Goal: Task Accomplishment & Management: Manage account settings

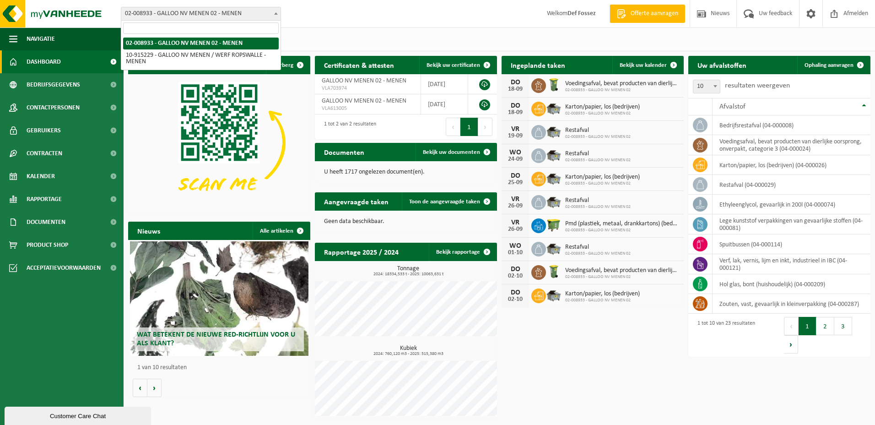
click at [277, 11] on span at bounding box center [275, 13] width 9 height 12
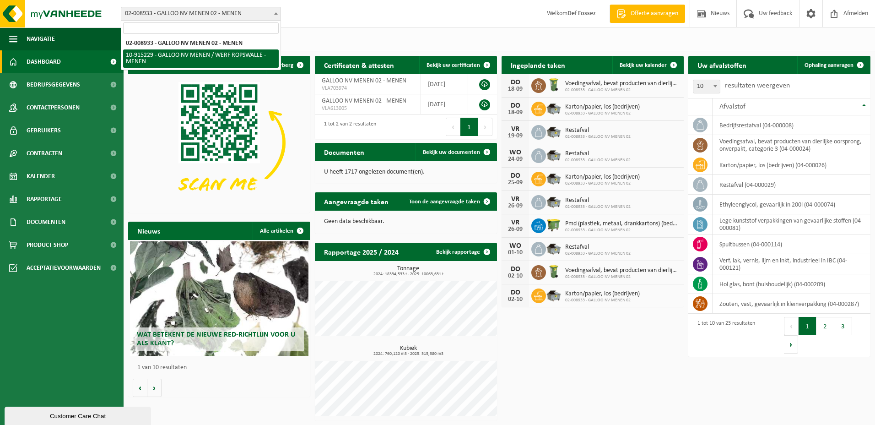
select select "126921"
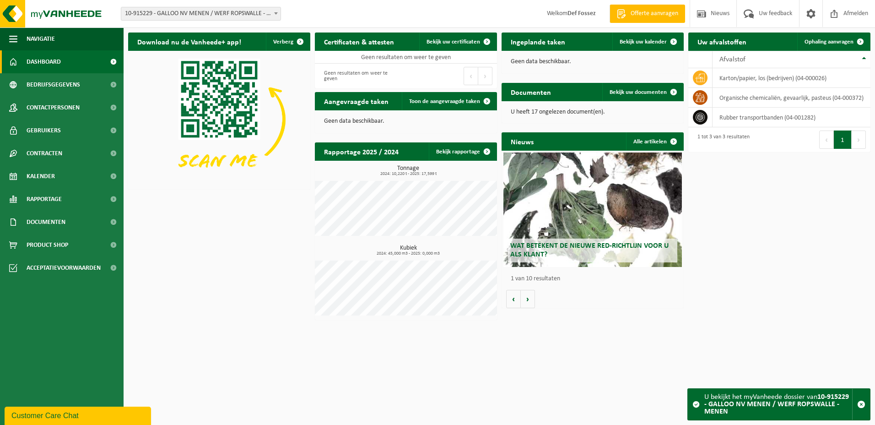
click at [274, 11] on span at bounding box center [275, 13] width 9 height 12
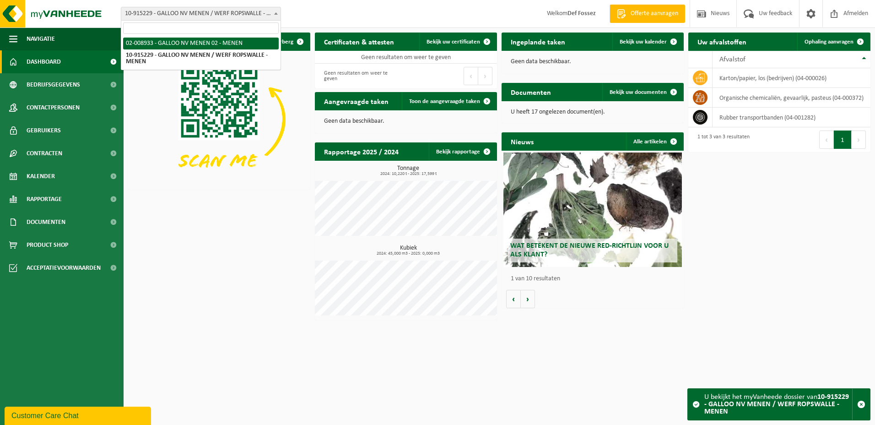
select select "1514"
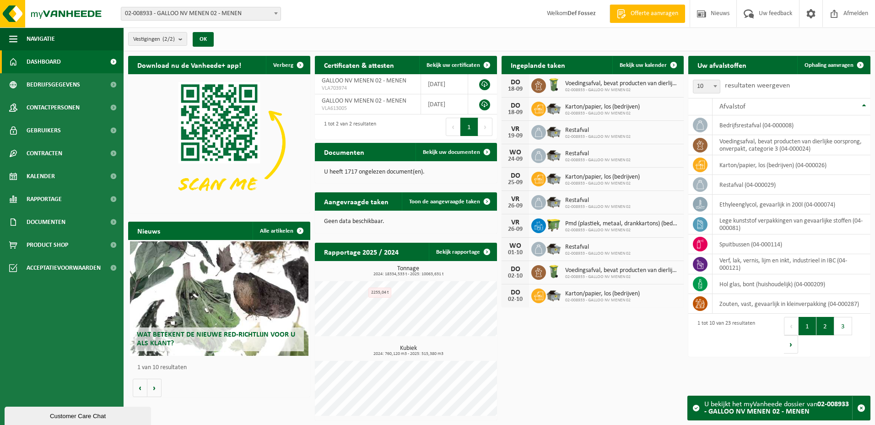
click at [824, 328] on button "2" at bounding box center [826, 326] width 18 height 18
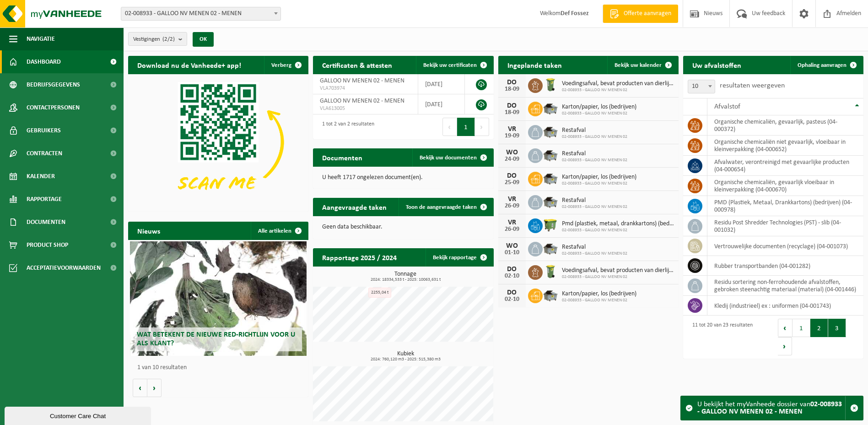
click at [834, 325] on button "3" at bounding box center [837, 328] width 18 height 18
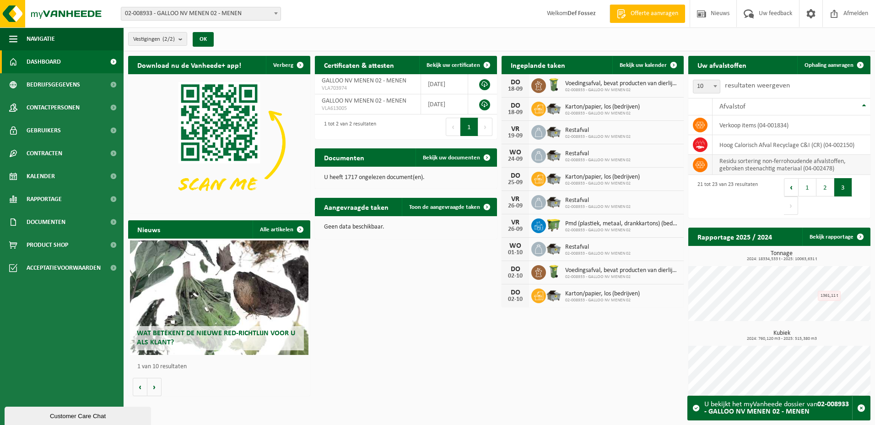
click at [735, 167] on td "residu sortering non-ferrohoudende afvalstoffen, gebroken steenachtig materiaal…" at bounding box center [792, 165] width 158 height 20
click at [698, 164] on icon at bounding box center [700, 164] width 9 height 9
drag, startPoint x: 698, startPoint y: 164, endPoint x: 708, endPoint y: 193, distance: 30.4
click at [708, 193] on div "21 tot 23 van 23 resultaten" at bounding box center [725, 196] width 65 height 38
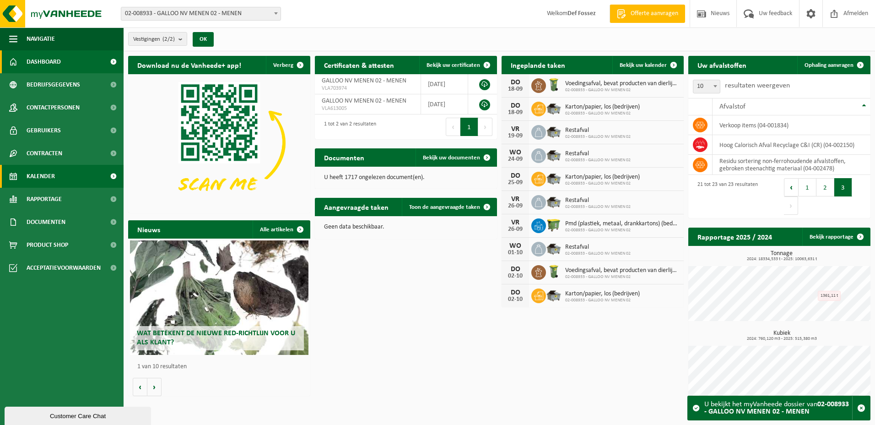
click at [44, 172] on span "Kalender" at bounding box center [41, 176] width 28 height 23
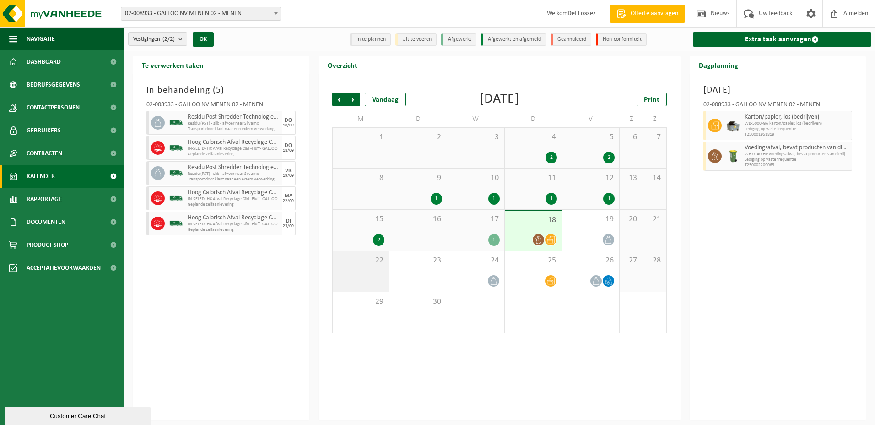
click at [367, 275] on div "22" at bounding box center [361, 271] width 57 height 41
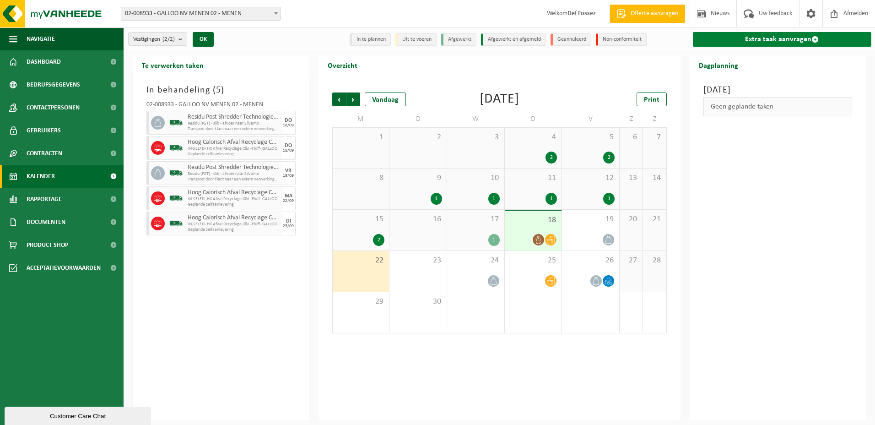
click at [782, 39] on link "Extra taak aanvragen" at bounding box center [782, 39] width 179 height 15
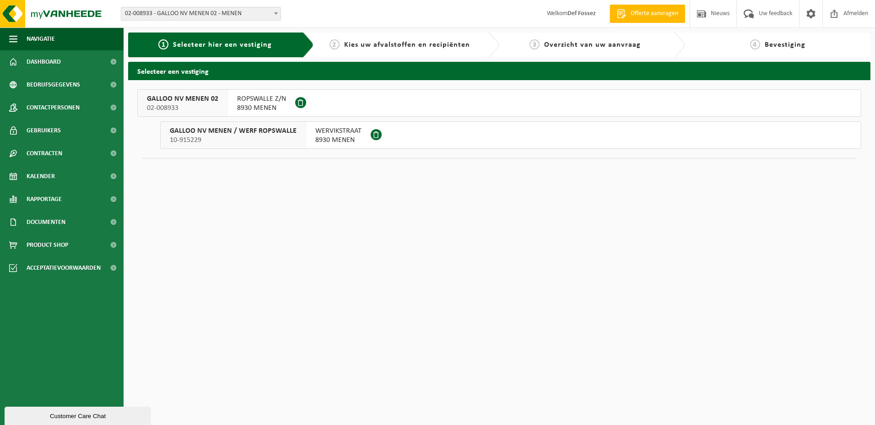
click at [245, 129] on span "GALLOO NV MENEN / WERF ROPSWALLE" at bounding box center [233, 130] width 127 height 9
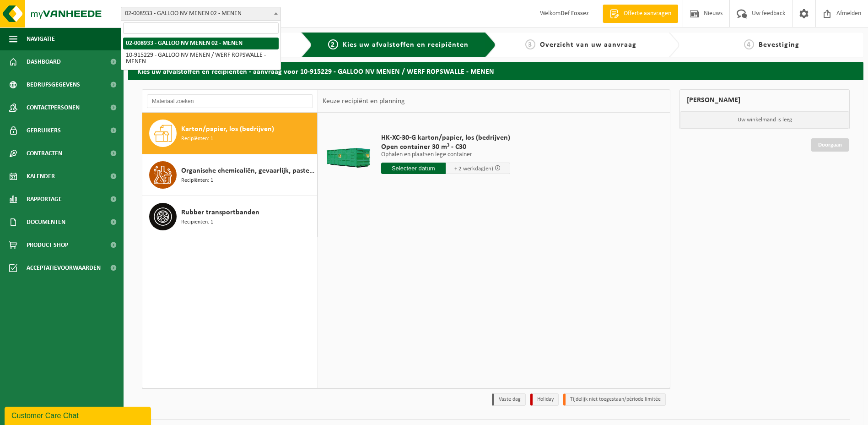
click at [274, 13] on b at bounding box center [276, 13] width 4 height 2
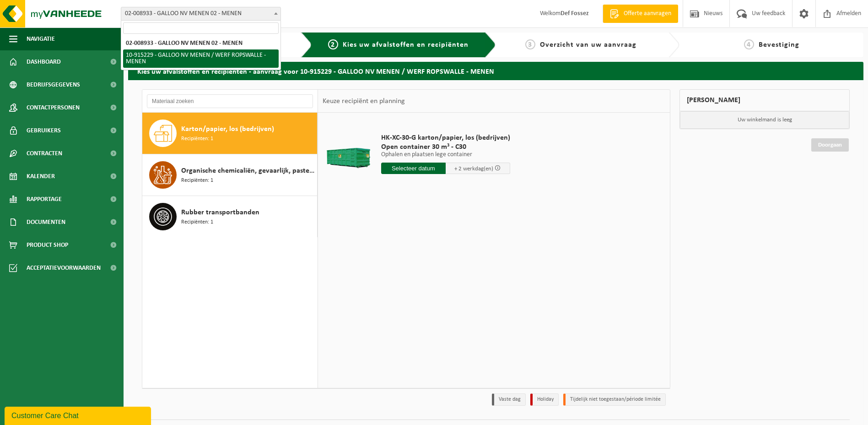
select select "126921"
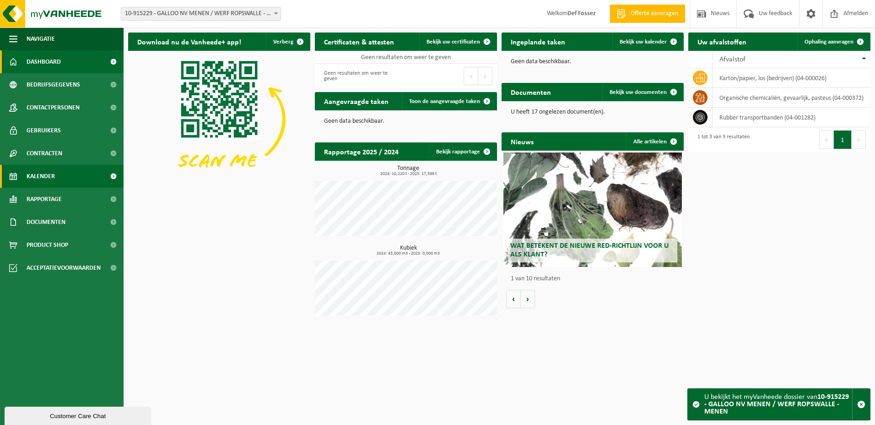
click at [51, 171] on span "Kalender" at bounding box center [41, 176] width 28 height 23
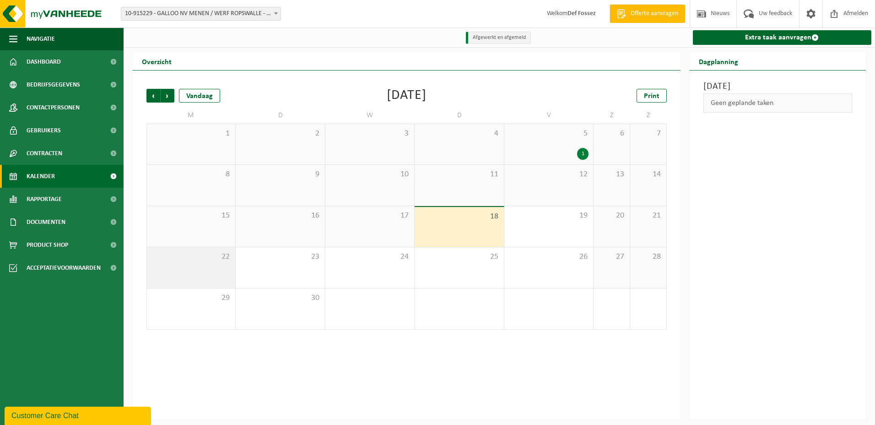
click at [200, 265] on div "22" at bounding box center [191, 267] width 88 height 41
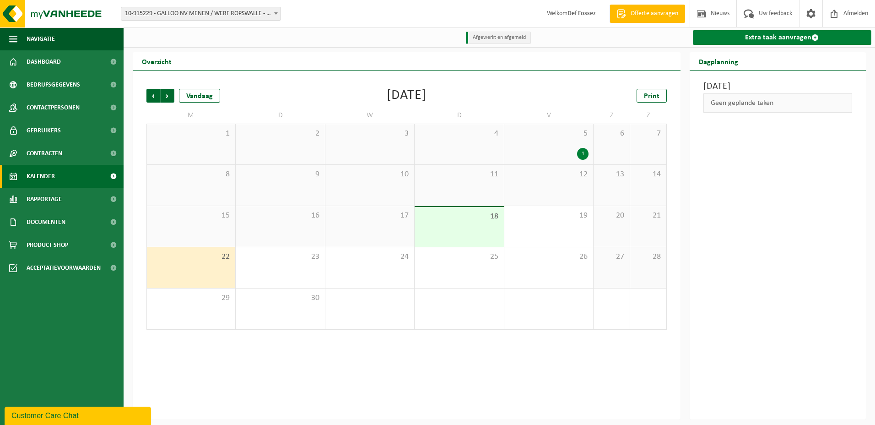
click at [805, 37] on link "Extra taak aanvragen" at bounding box center [782, 37] width 179 height 15
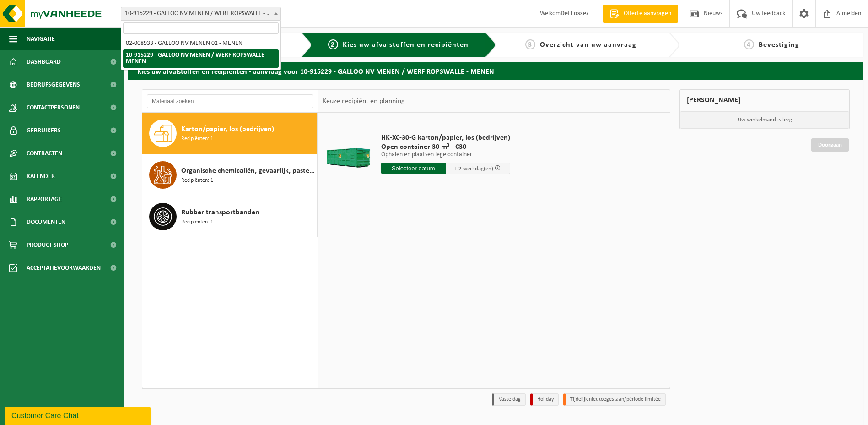
click at [279, 14] on span at bounding box center [275, 13] width 9 height 12
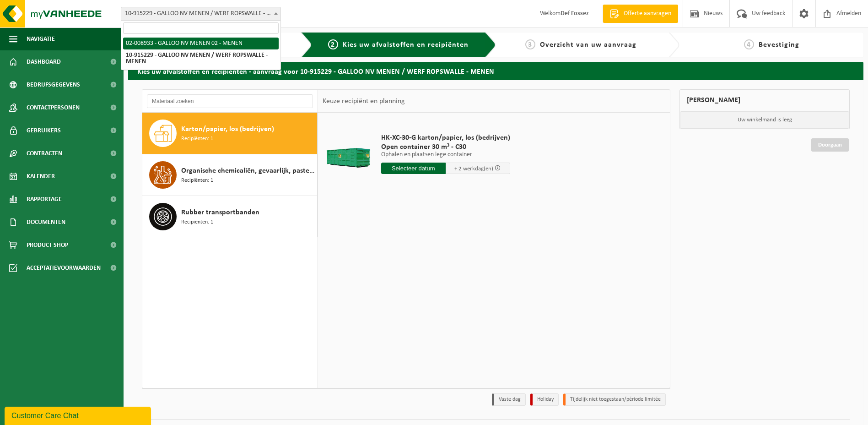
select select "1514"
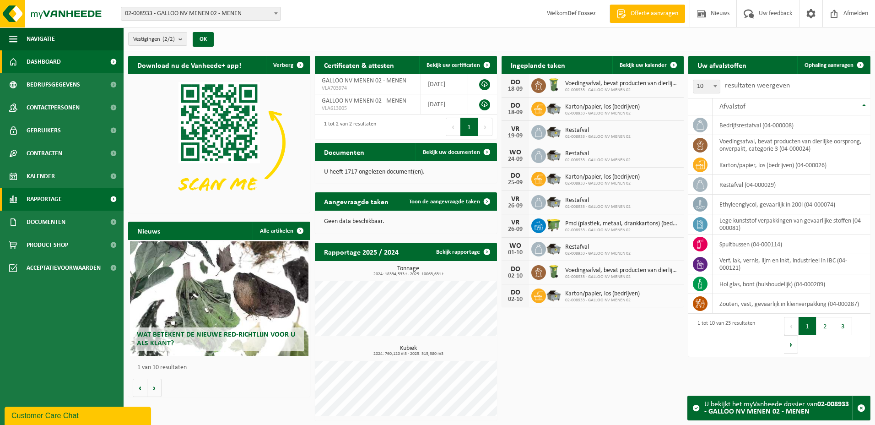
click at [43, 197] on span "Rapportage" at bounding box center [44, 199] width 35 height 23
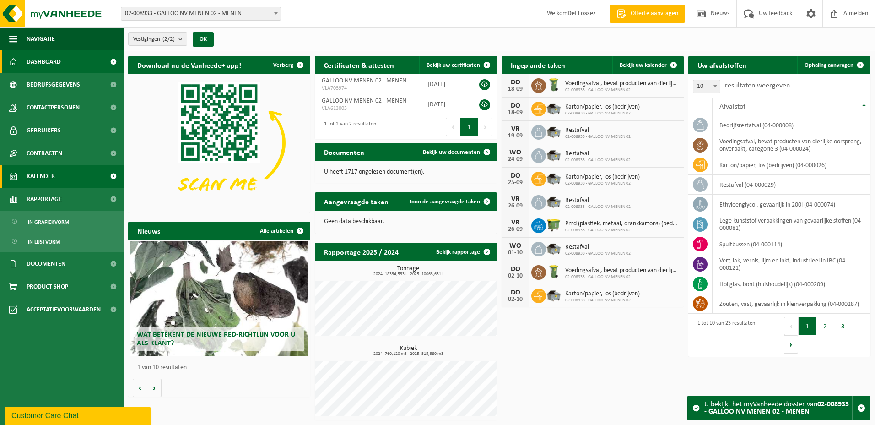
click at [46, 176] on span "Kalender" at bounding box center [41, 176] width 28 height 23
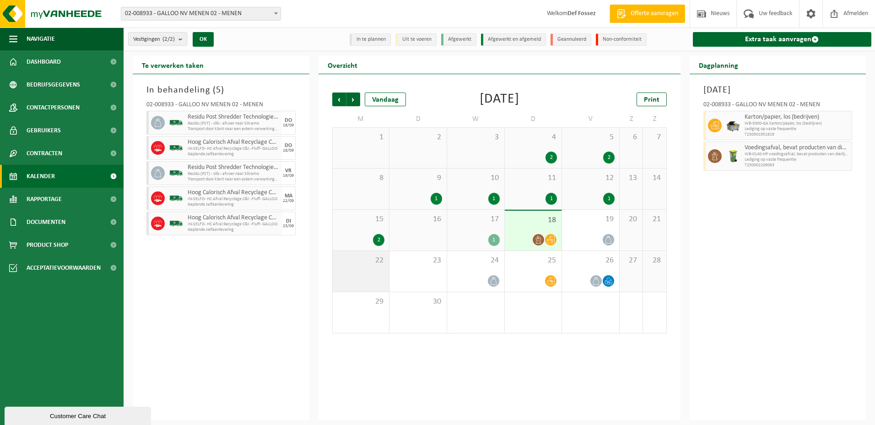
click at [359, 269] on div "22" at bounding box center [361, 271] width 57 height 41
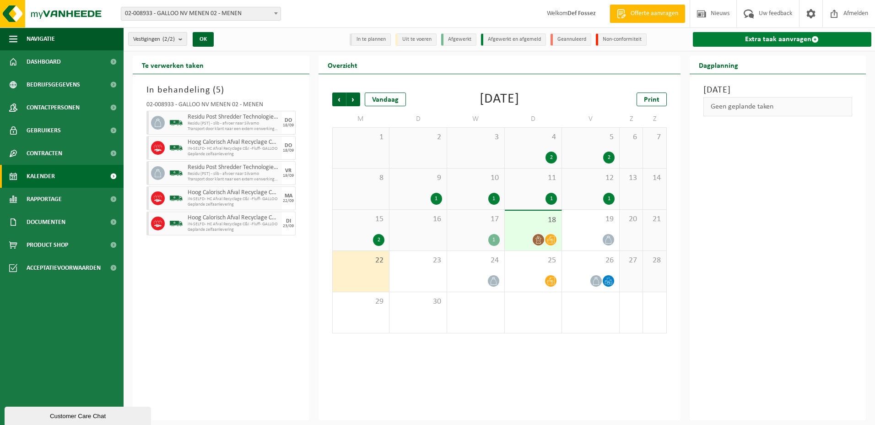
click at [807, 38] on link "Extra taak aanvragen" at bounding box center [782, 39] width 179 height 15
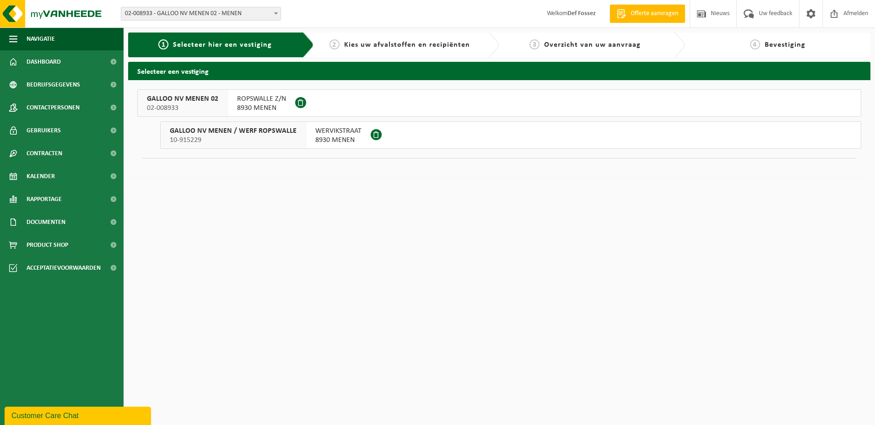
click at [171, 99] on span "GALLOO NV MENEN 02" at bounding box center [182, 98] width 71 height 9
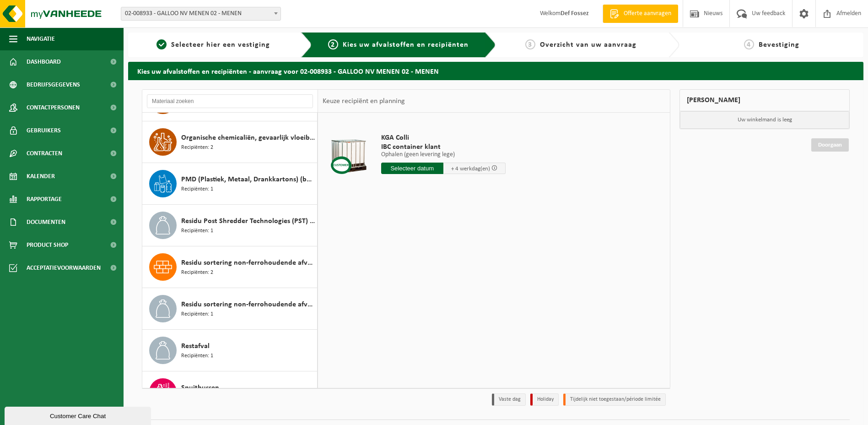
scroll to position [412, 0]
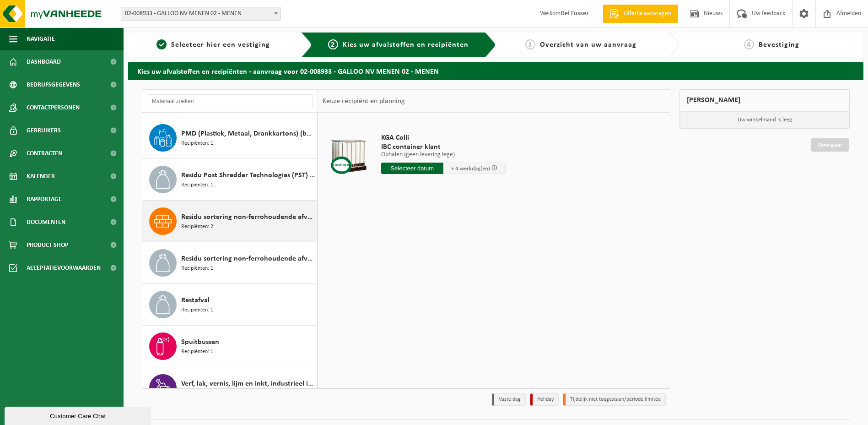
click at [217, 219] on span "Residu sortering non-ferrohoudende afvalstoffen, gebroken steenachtig materiaal" at bounding box center [248, 216] width 134 height 11
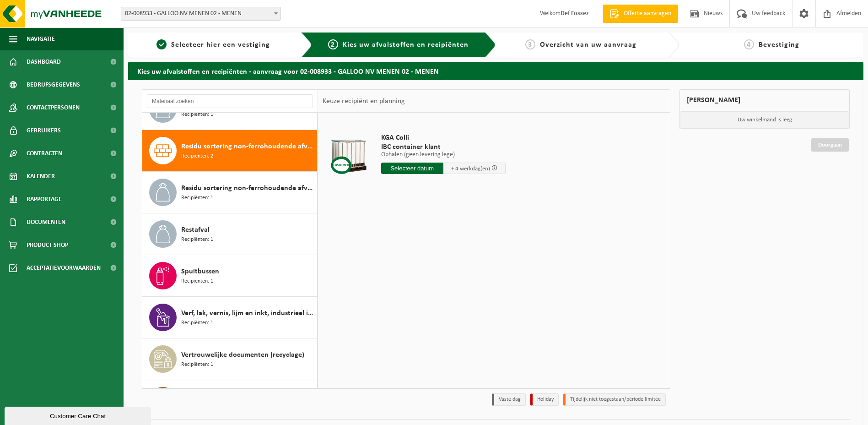
scroll to position [500, 0]
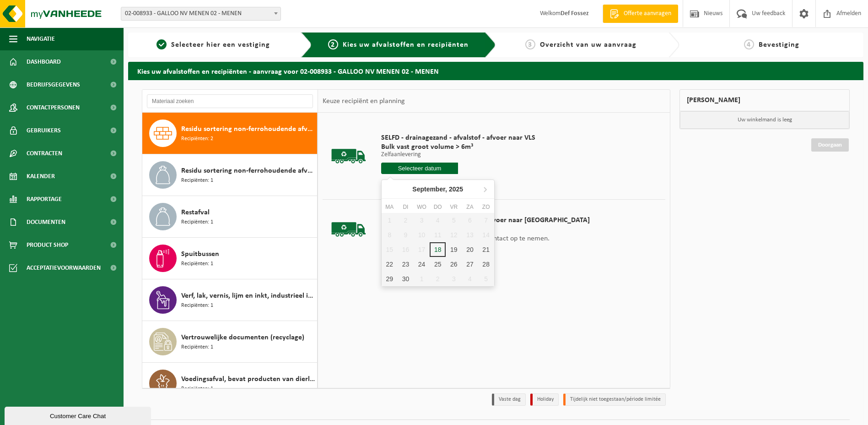
click at [411, 167] on input "text" at bounding box center [419, 167] width 77 height 11
click at [388, 264] on div "22" at bounding box center [390, 264] width 16 height 15
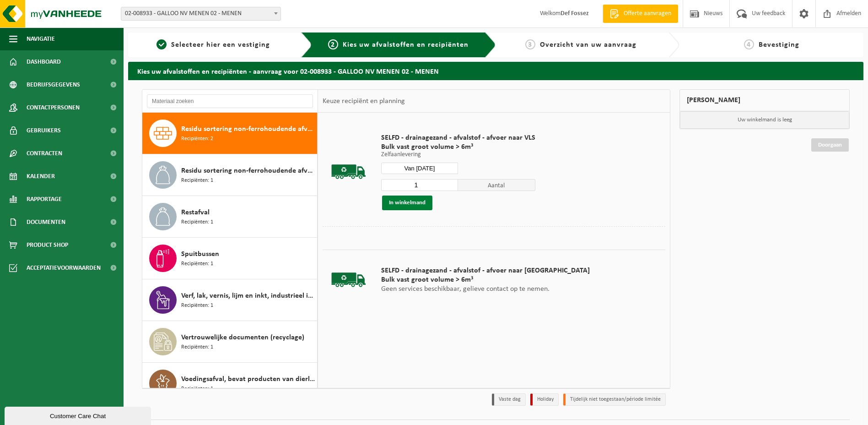
click at [408, 202] on button "In winkelmand" at bounding box center [407, 202] width 50 height 15
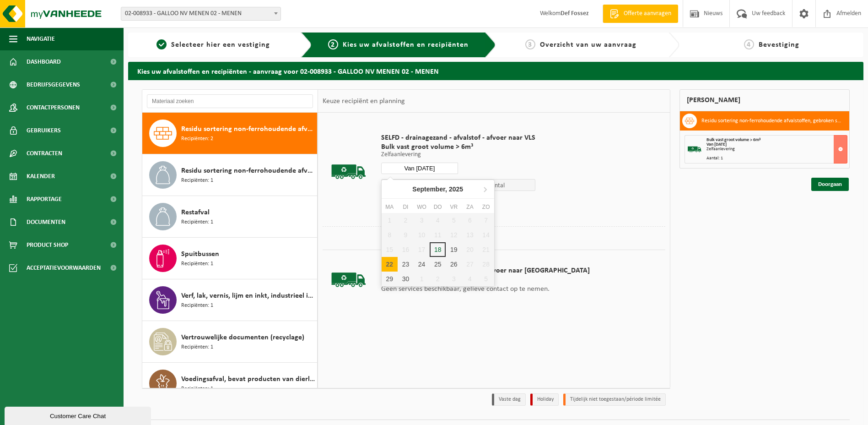
click at [444, 165] on input "Van [DATE]" at bounding box center [419, 167] width 77 height 11
click at [406, 263] on div "23" at bounding box center [406, 264] width 16 height 15
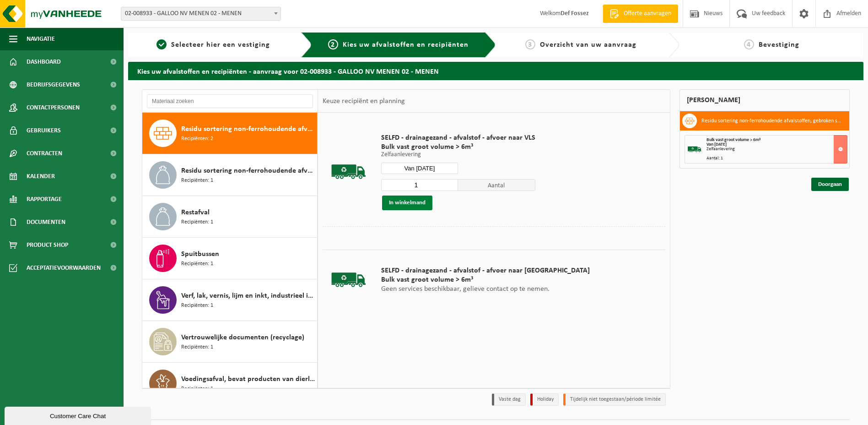
click at [393, 199] on button "In winkelmand" at bounding box center [407, 202] width 50 height 15
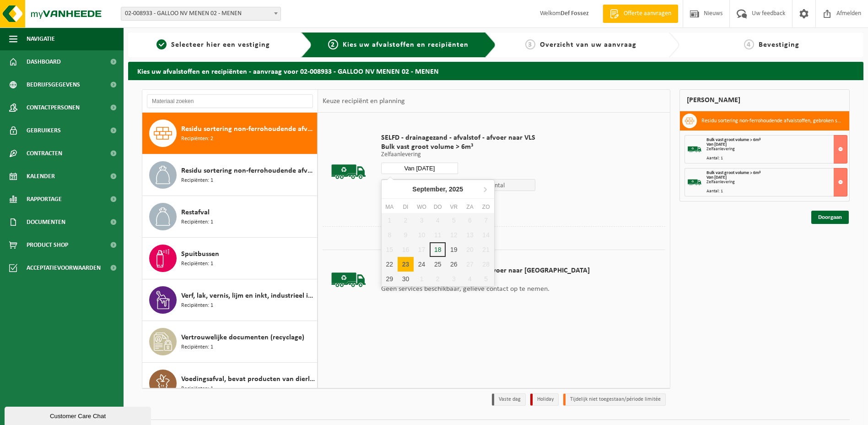
click at [443, 166] on input "Van [DATE]" at bounding box center [419, 167] width 77 height 11
click at [421, 260] on div "24" at bounding box center [422, 264] width 16 height 15
click at [402, 200] on button "In winkelmand" at bounding box center [407, 202] width 50 height 15
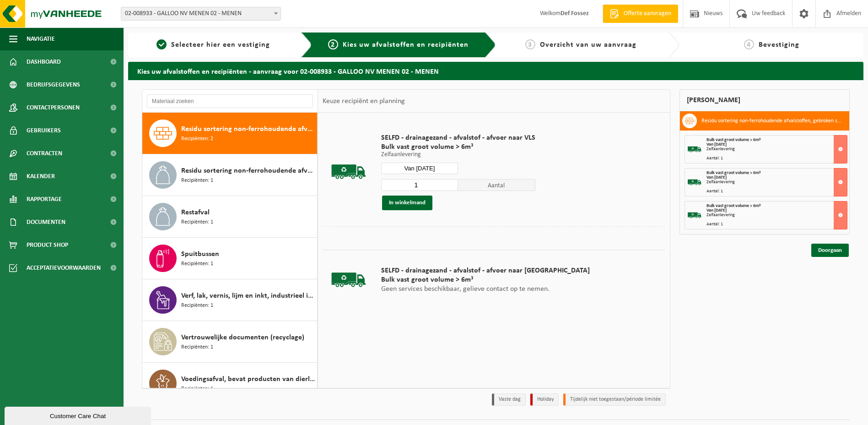
click at [444, 168] on input "Van [DATE]" at bounding box center [419, 167] width 77 height 11
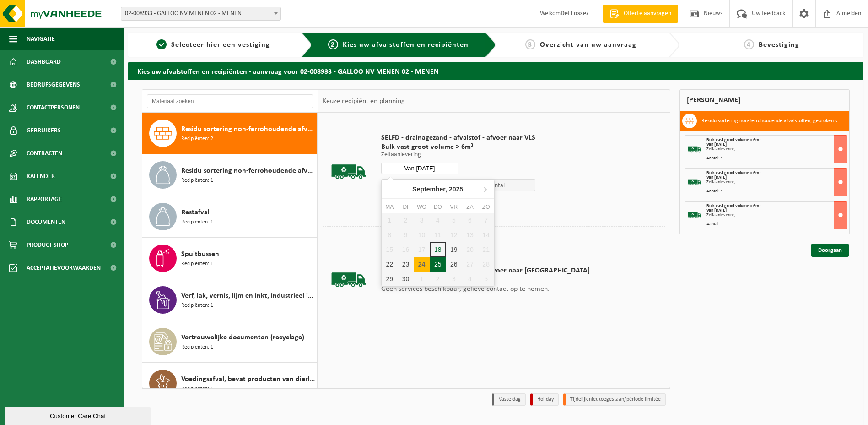
click at [437, 262] on div "25" at bounding box center [438, 264] width 16 height 15
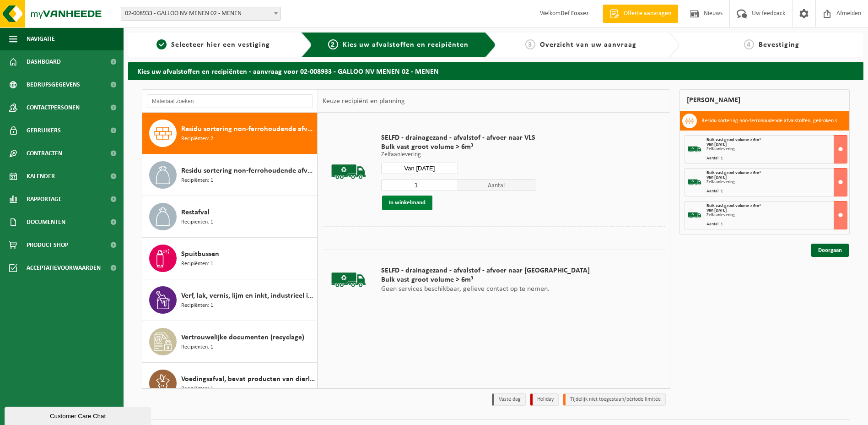
click at [410, 200] on button "In winkelmand" at bounding box center [407, 202] width 50 height 15
click at [445, 163] on input "Van [DATE]" at bounding box center [419, 167] width 77 height 11
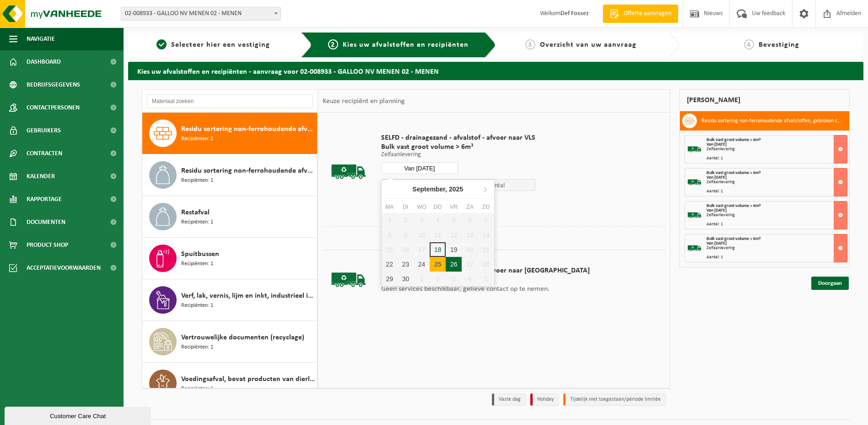
click at [452, 261] on div "26" at bounding box center [454, 264] width 16 height 15
type input "Van [DATE]"
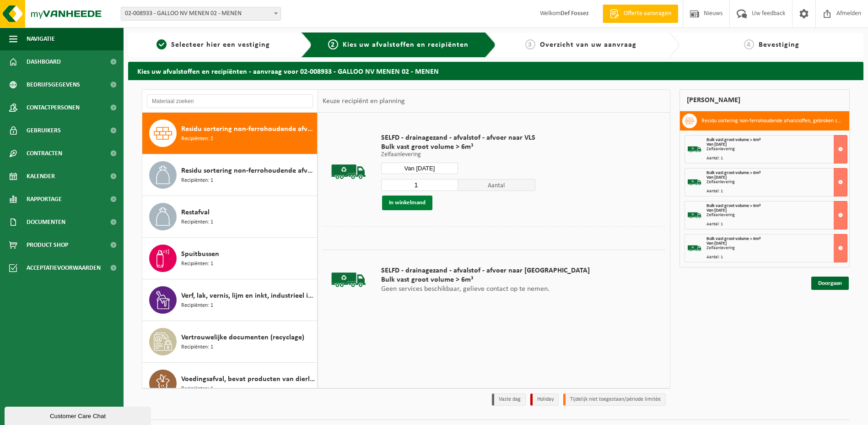
click at [411, 206] on button "In winkelmand" at bounding box center [407, 202] width 50 height 15
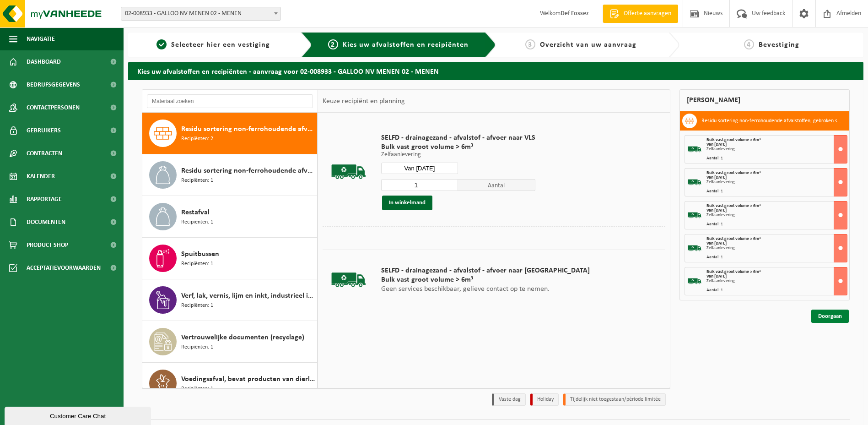
click at [837, 314] on link "Doorgaan" at bounding box center [831, 315] width 38 height 13
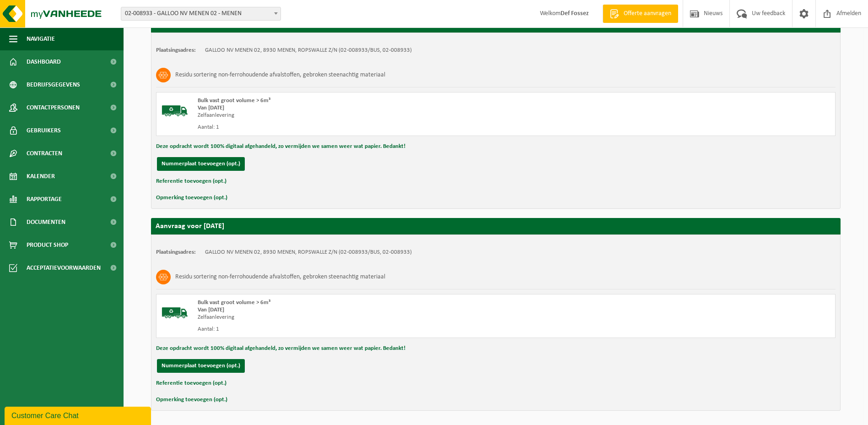
scroll to position [810, 0]
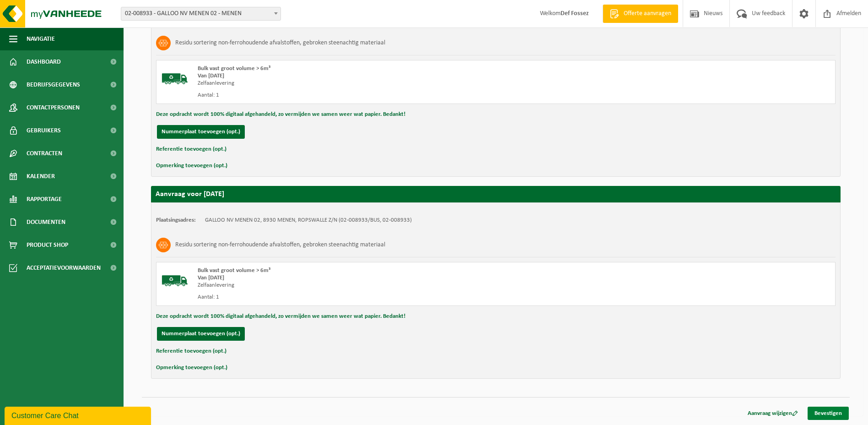
click at [831, 410] on link "Bevestigen" at bounding box center [828, 412] width 41 height 13
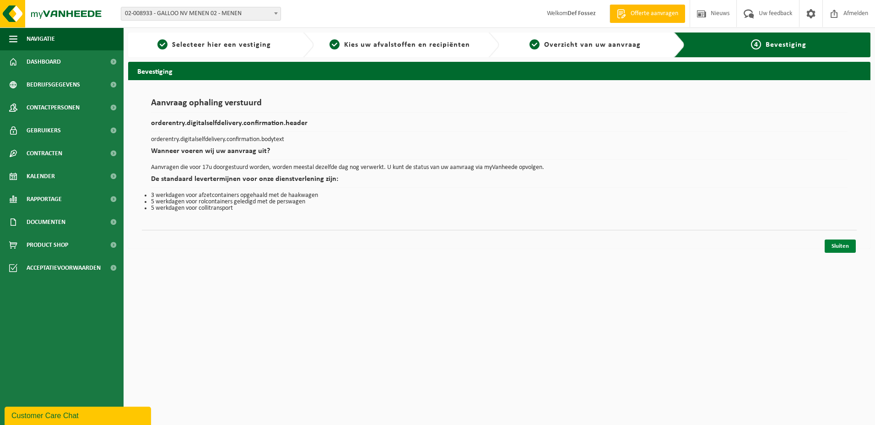
click at [841, 245] on link "Sluiten" at bounding box center [840, 245] width 31 height 13
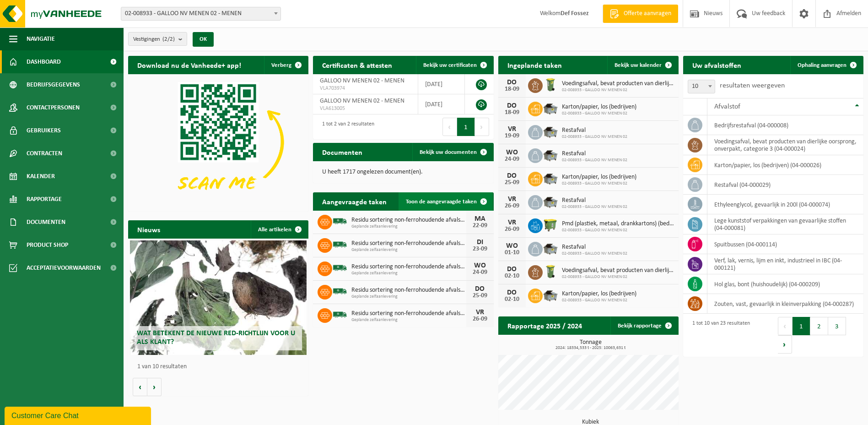
click at [432, 200] on span "Toon de aangevraagde taken" at bounding box center [441, 202] width 71 height 6
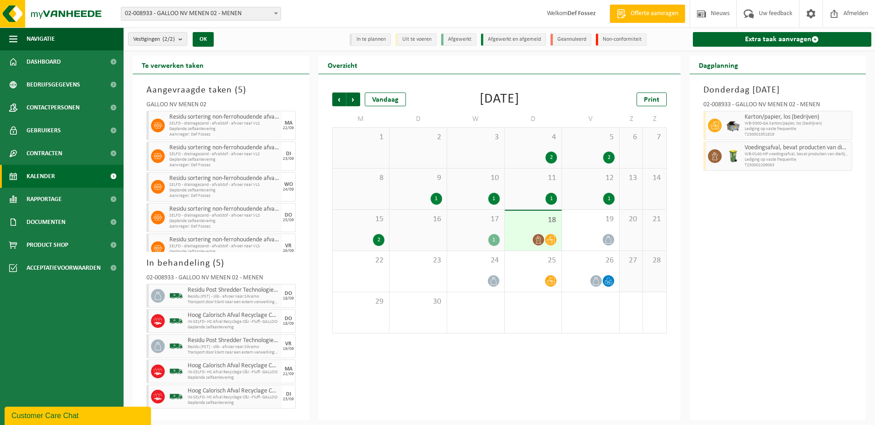
click at [220, 127] on span "Geplande zelfaanlevering" at bounding box center [224, 128] width 110 height 5
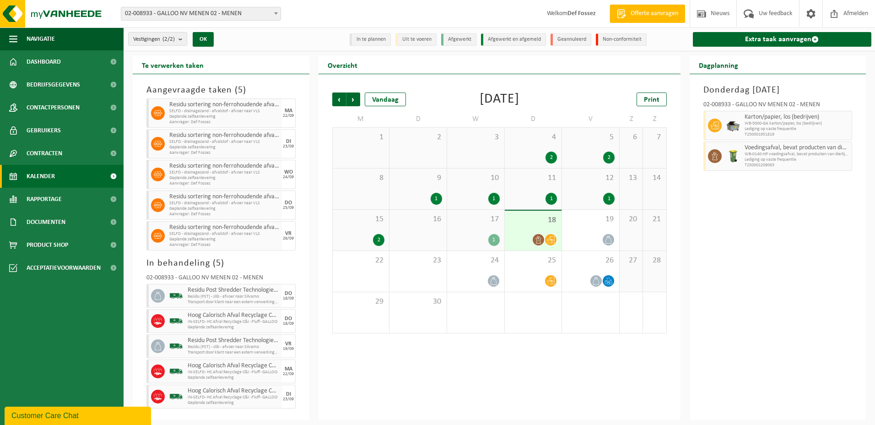
click at [562, 16] on span "Welkom Def Fossez" at bounding box center [571, 13] width 67 height 27
click at [579, 15] on strong "Def Fossez" at bounding box center [582, 13] width 28 height 7
click at [113, 82] on span at bounding box center [113, 84] width 21 height 23
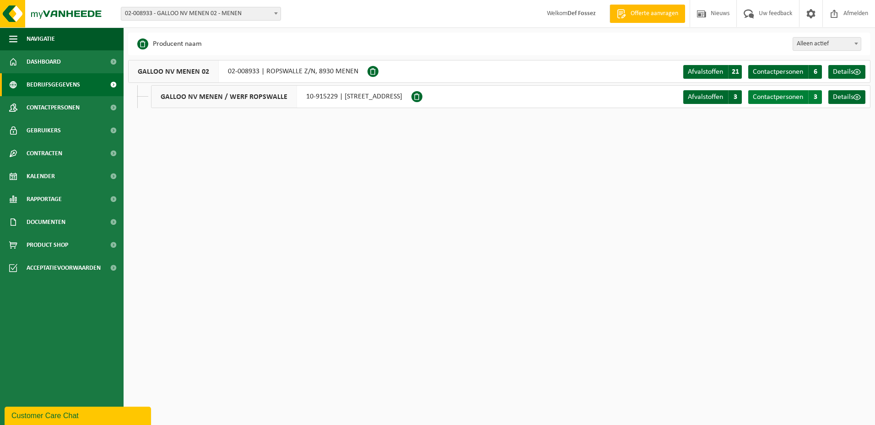
click at [799, 97] on span "Contactpersonen" at bounding box center [778, 96] width 50 height 7
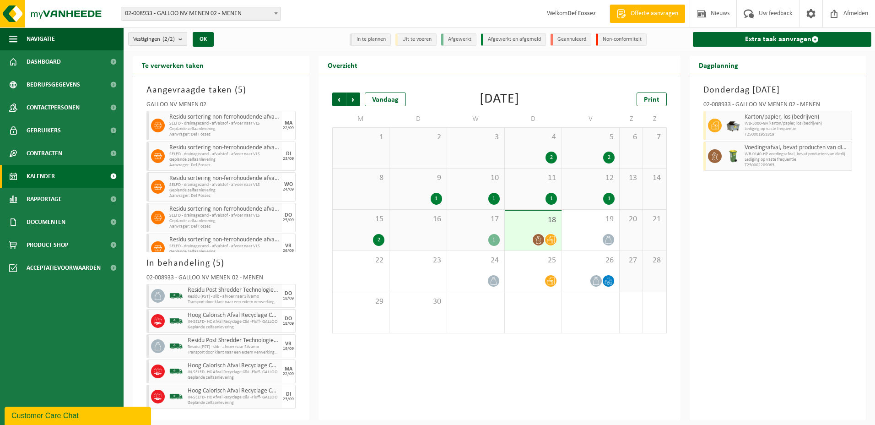
scroll to position [12, 0]
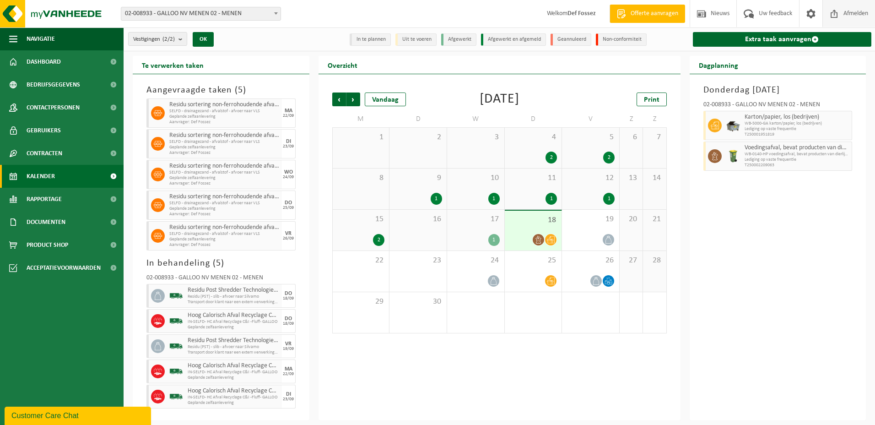
click at [847, 16] on span "Afmelden" at bounding box center [855, 13] width 29 height 27
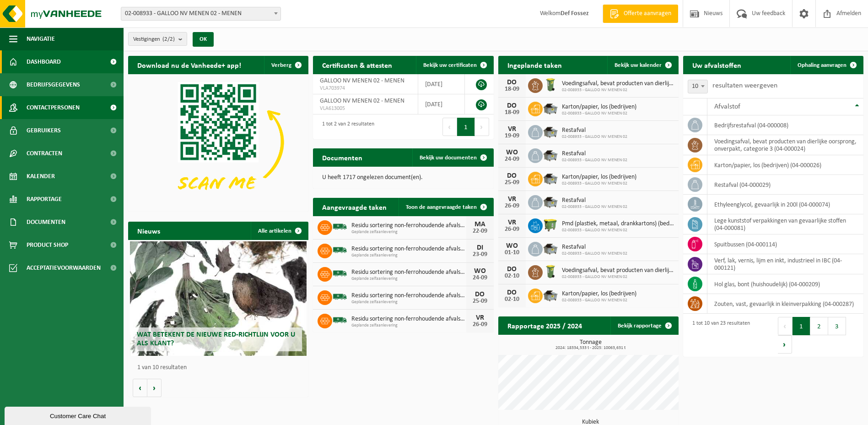
click at [111, 108] on span at bounding box center [113, 107] width 21 height 23
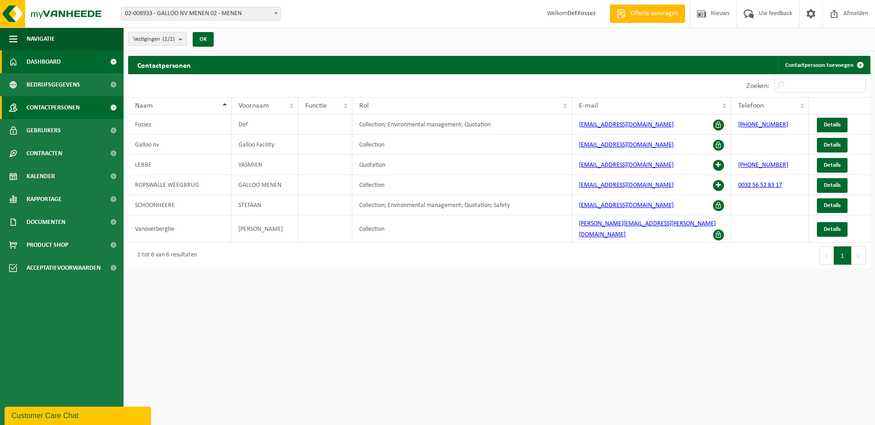
click at [46, 60] on span "Dashboard" at bounding box center [44, 61] width 34 height 23
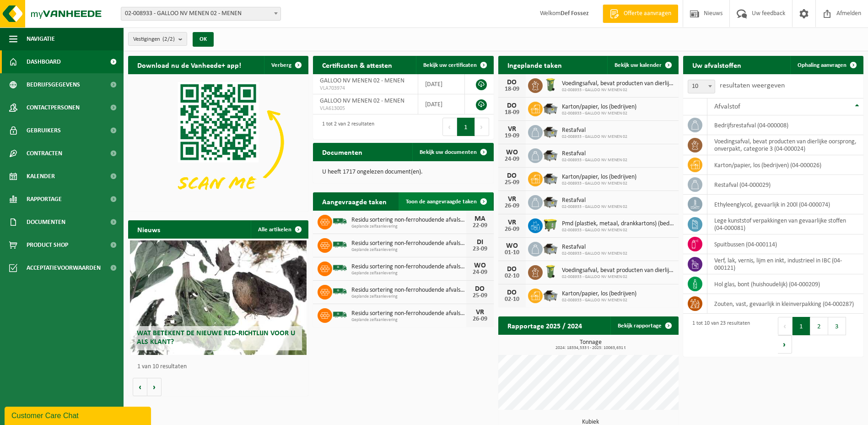
click at [483, 200] on span at bounding box center [484, 201] width 18 height 18
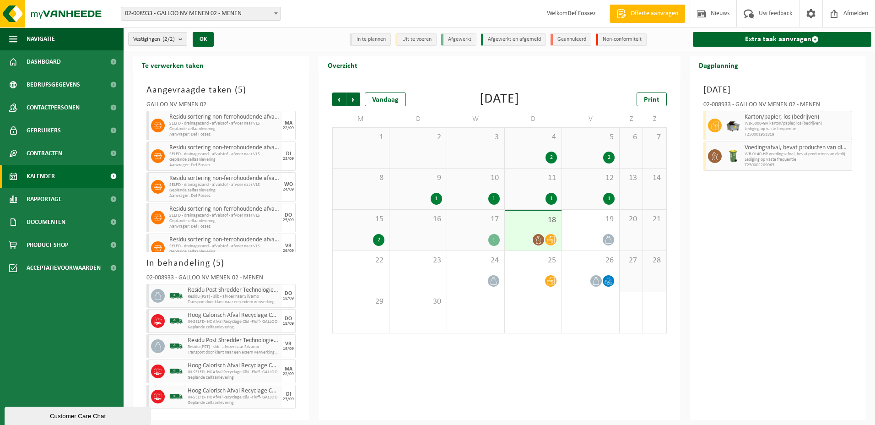
scroll to position [12, 0]
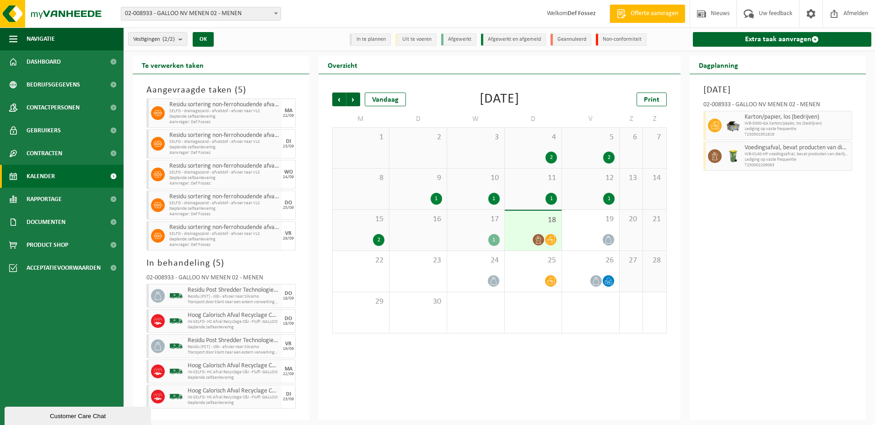
click at [233, 114] on span "Geplande zelfaanlevering" at bounding box center [224, 116] width 110 height 5
click at [356, 263] on span "22" at bounding box center [361, 260] width 48 height 10
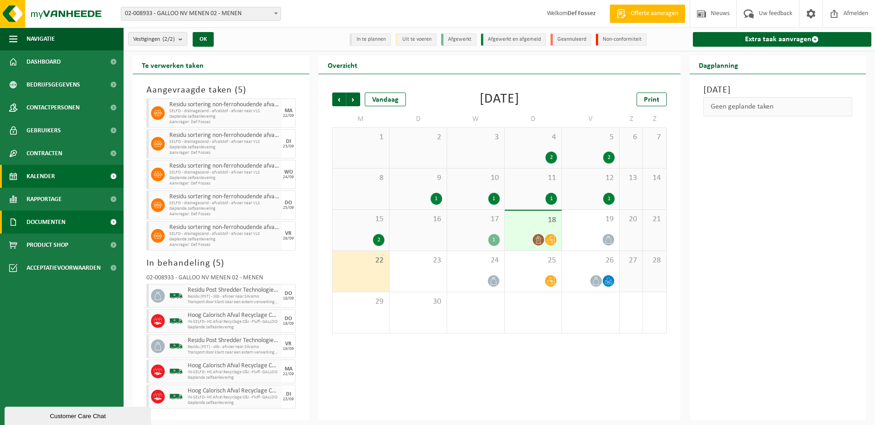
click at [45, 219] on span "Documenten" at bounding box center [46, 222] width 39 height 23
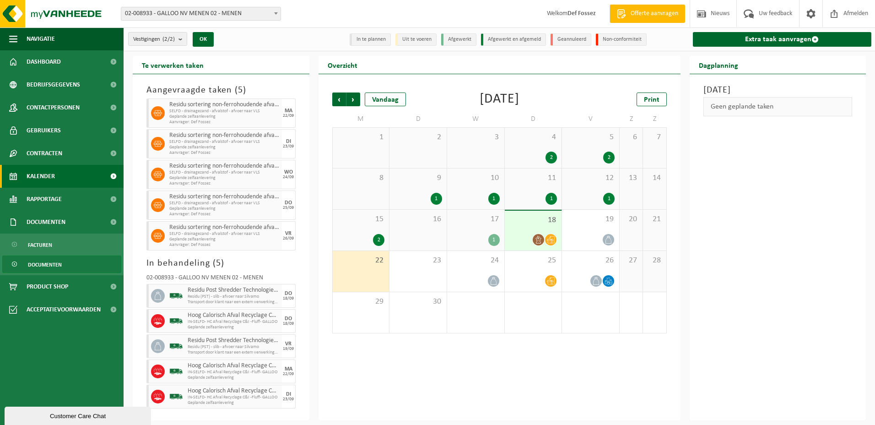
click at [49, 267] on span "Documenten" at bounding box center [45, 264] width 34 height 17
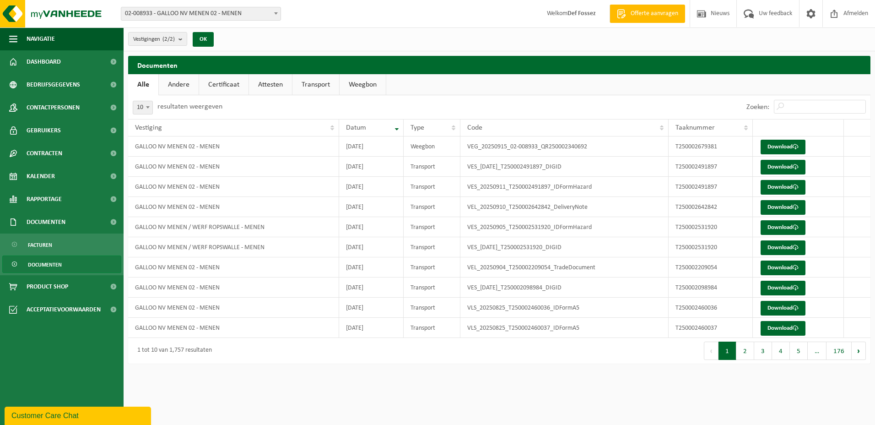
click at [180, 81] on link "Andere" at bounding box center [179, 84] width 40 height 21
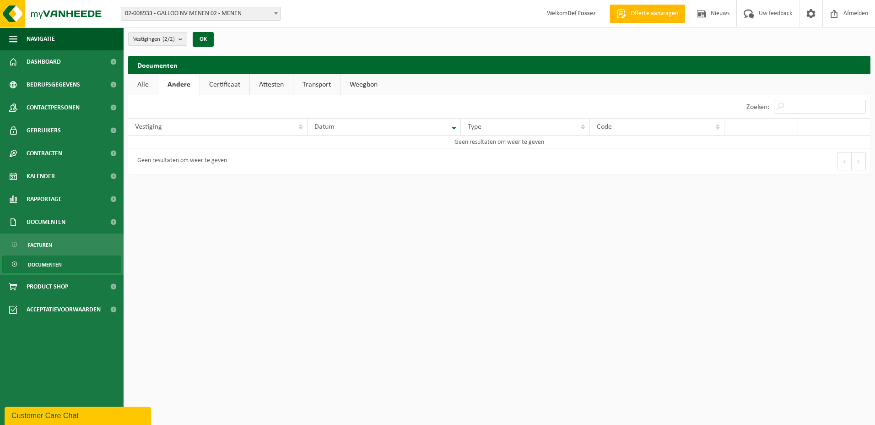
click at [231, 82] on link "Certificaat" at bounding box center [224, 84] width 49 height 21
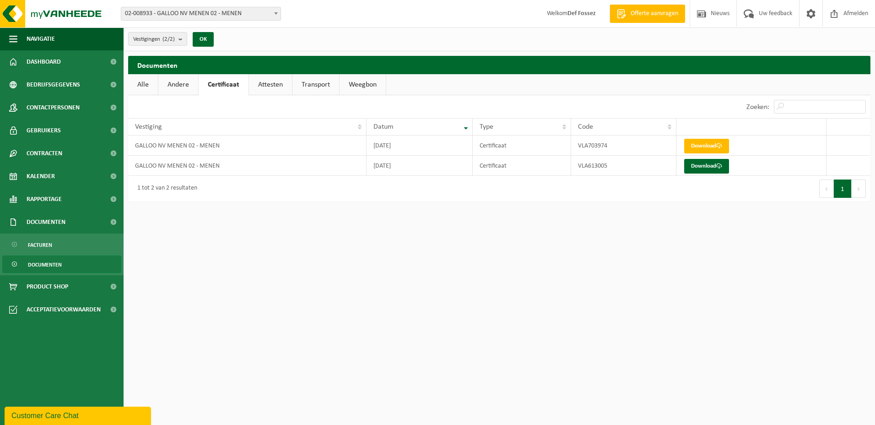
click at [277, 86] on link "Attesten" at bounding box center [270, 84] width 43 height 21
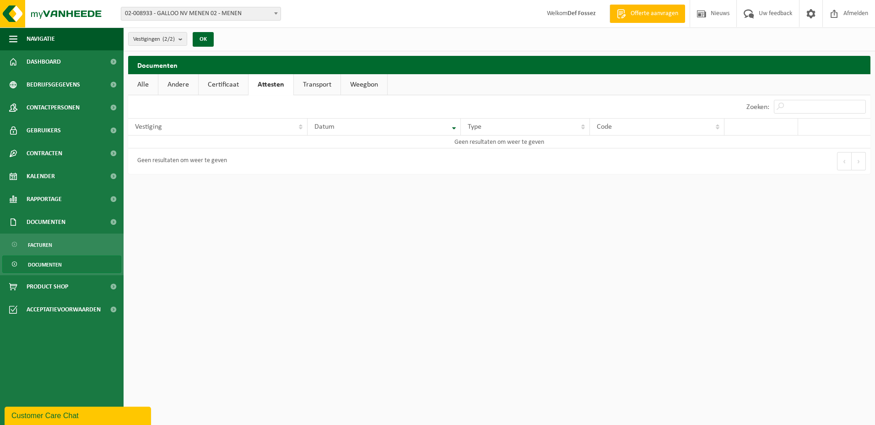
click at [315, 88] on link "Transport" at bounding box center [317, 84] width 47 height 21
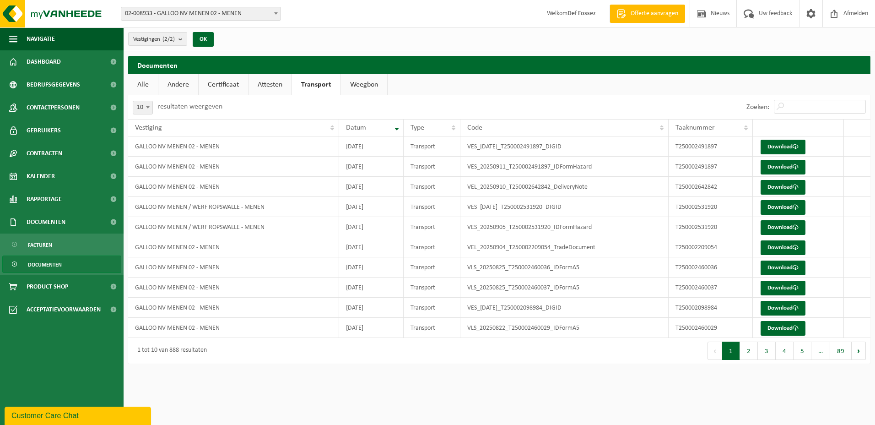
click at [358, 84] on link "Weegbon" at bounding box center [364, 84] width 46 height 21
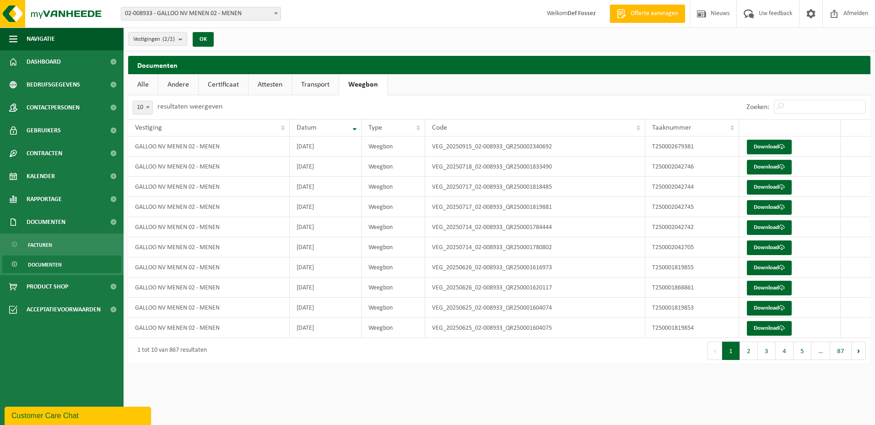
click at [320, 85] on link "Transport" at bounding box center [315, 84] width 47 height 21
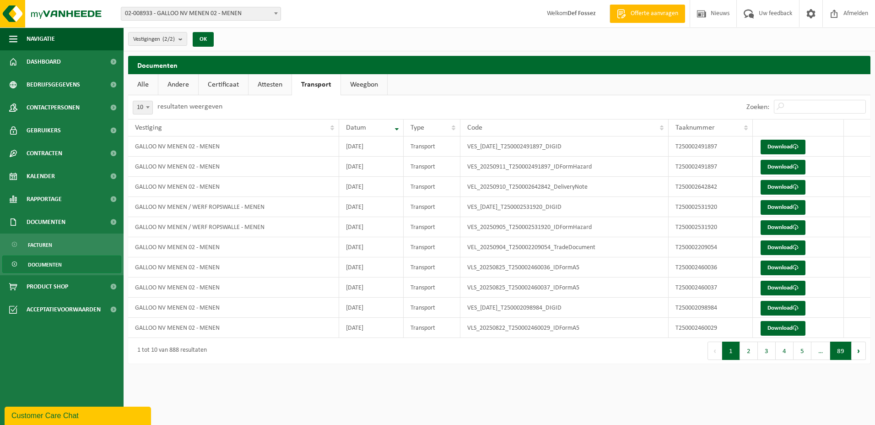
click at [839, 351] on button "89" at bounding box center [841, 350] width 22 height 18
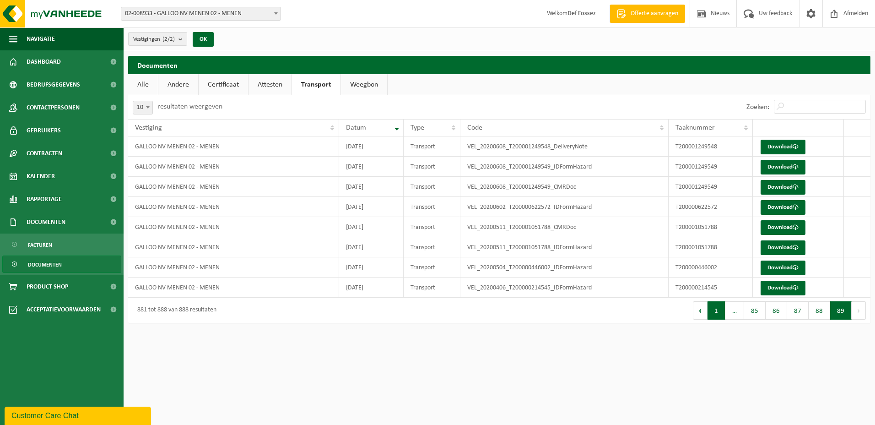
click at [717, 314] on button "1" at bounding box center [717, 310] width 18 height 18
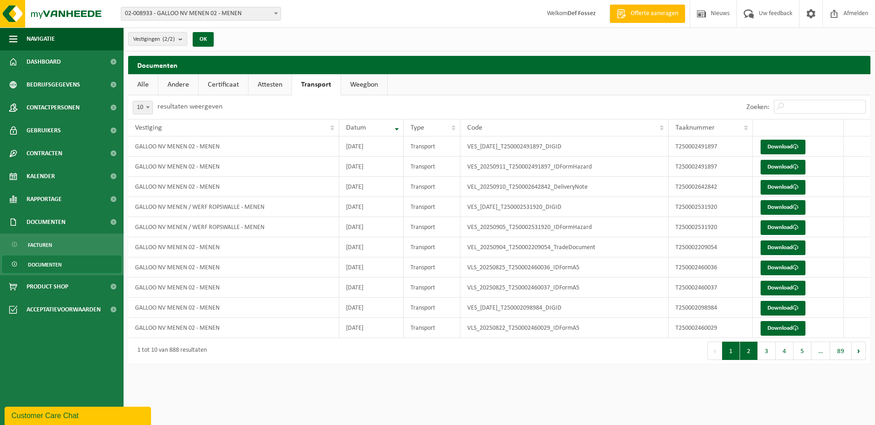
click at [749, 352] on button "2" at bounding box center [749, 350] width 18 height 18
click at [271, 83] on link "Attesten" at bounding box center [270, 84] width 43 height 21
